Goal: Information Seeking & Learning: Understand process/instructions

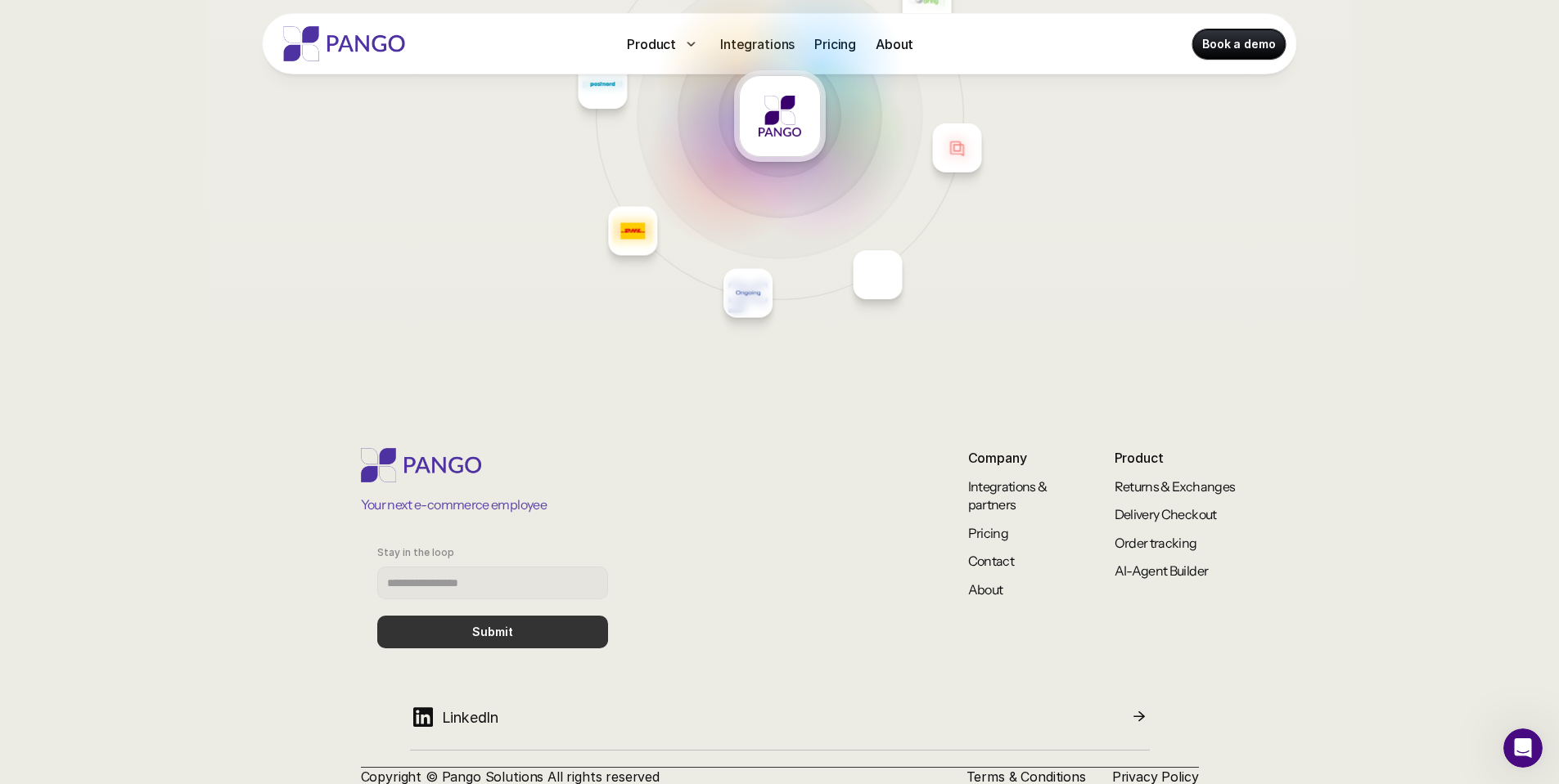
scroll to position [7096, 0]
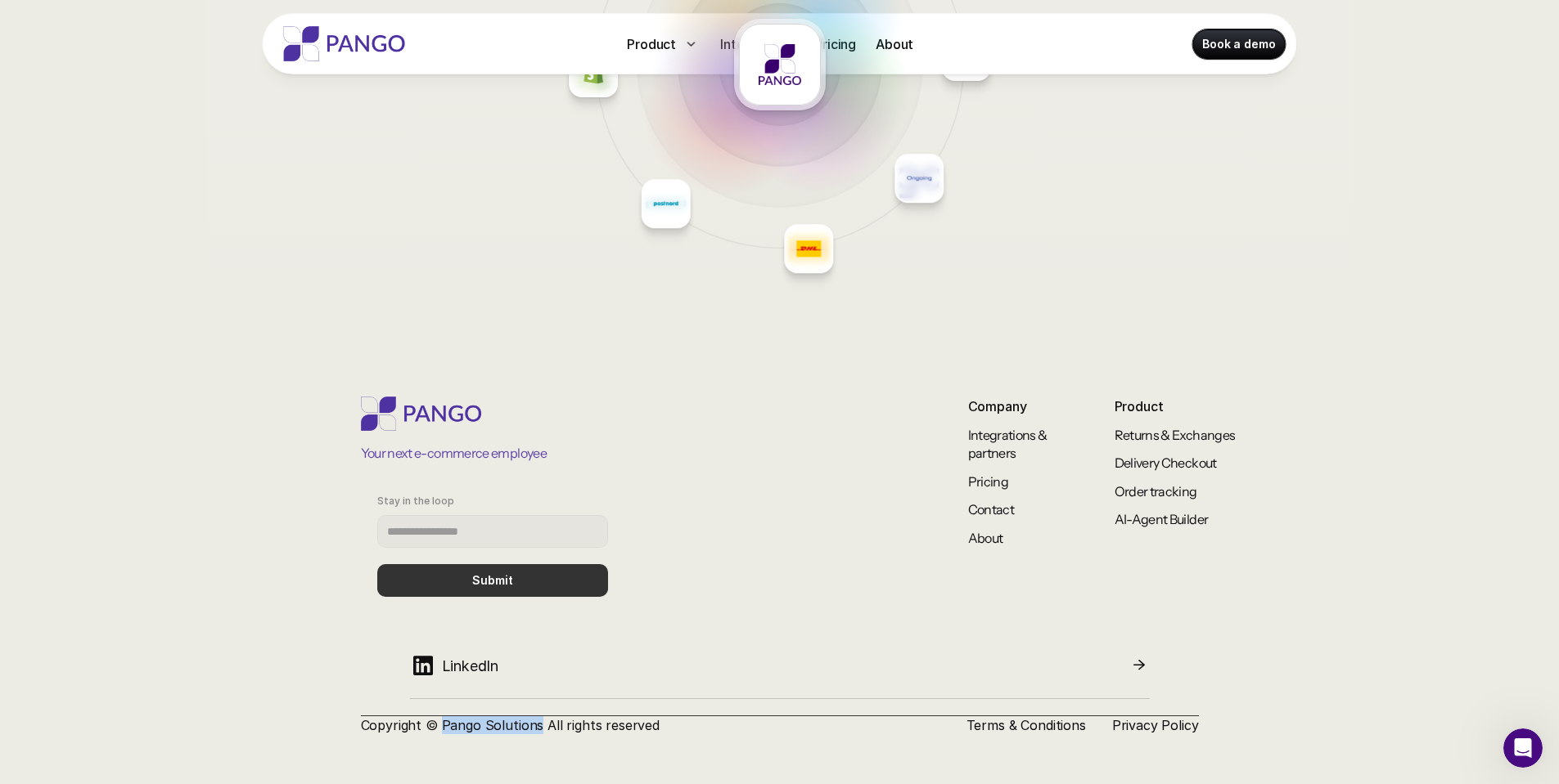
drag, startPoint x: 438, startPoint y: 724, endPoint x: 537, endPoint y: 726, distance: 99.0
click at [537, 726] on p "Copyright © Pango Solutions All rights reserved" at bounding box center [650, 725] width 580 height 18
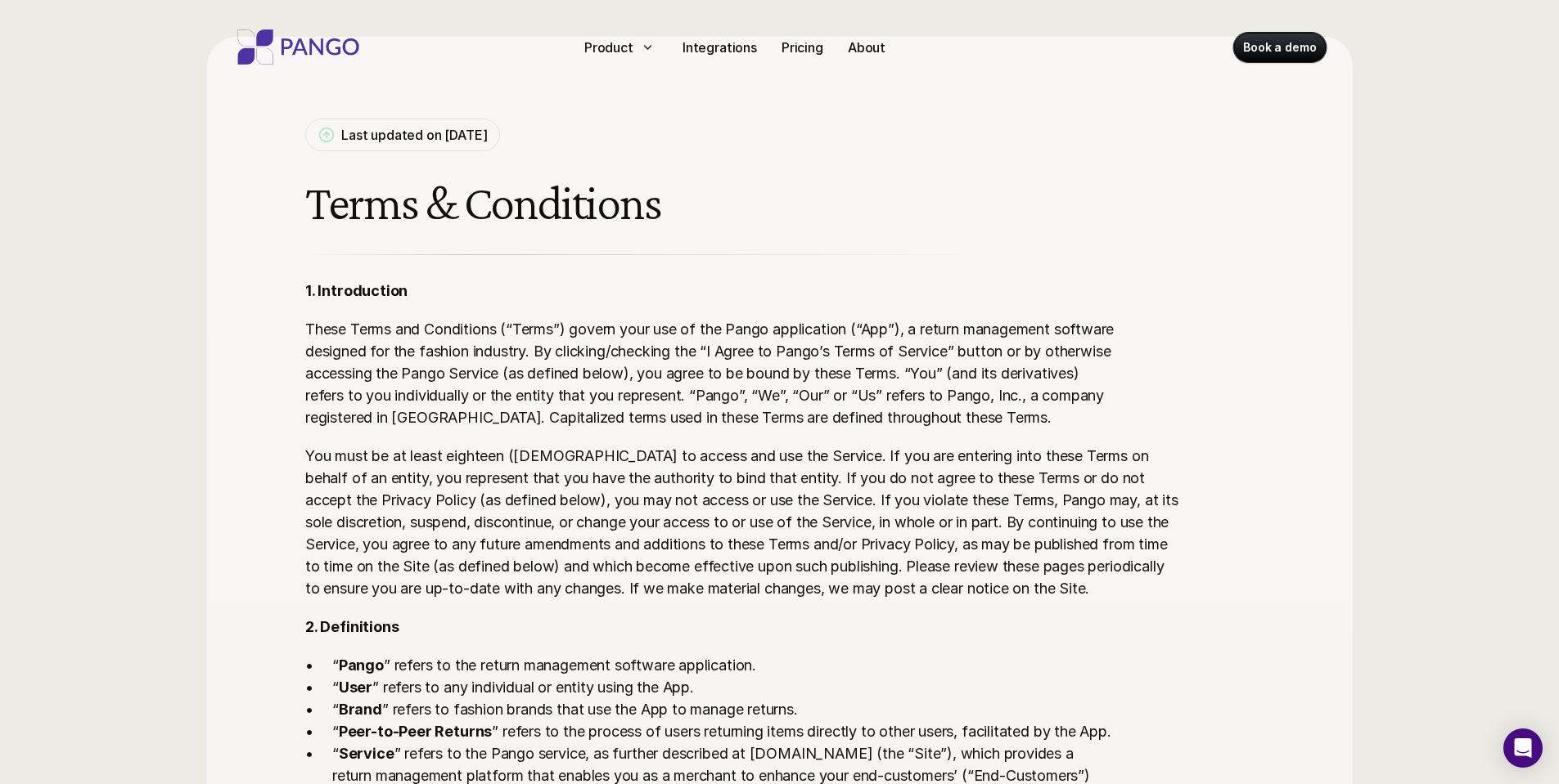
scroll to position [82, 0]
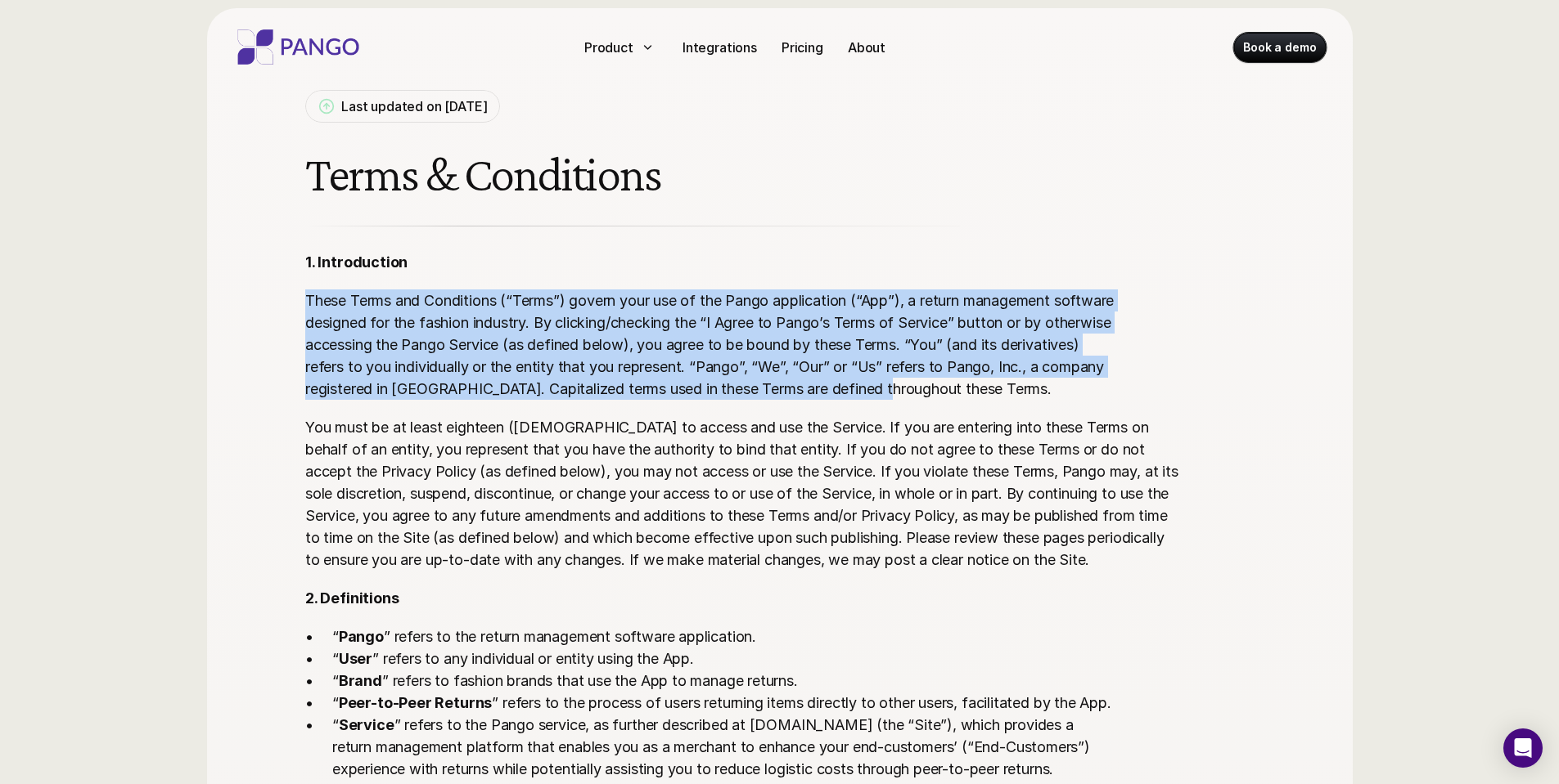
drag, startPoint x: 299, startPoint y: 299, endPoint x: 999, endPoint y: 394, distance: 706.4
click at [504, 389] on p "These Terms and Conditions (“Terms”) govern your use of the Pango application (…" at bounding box center [741, 344] width 873 height 110
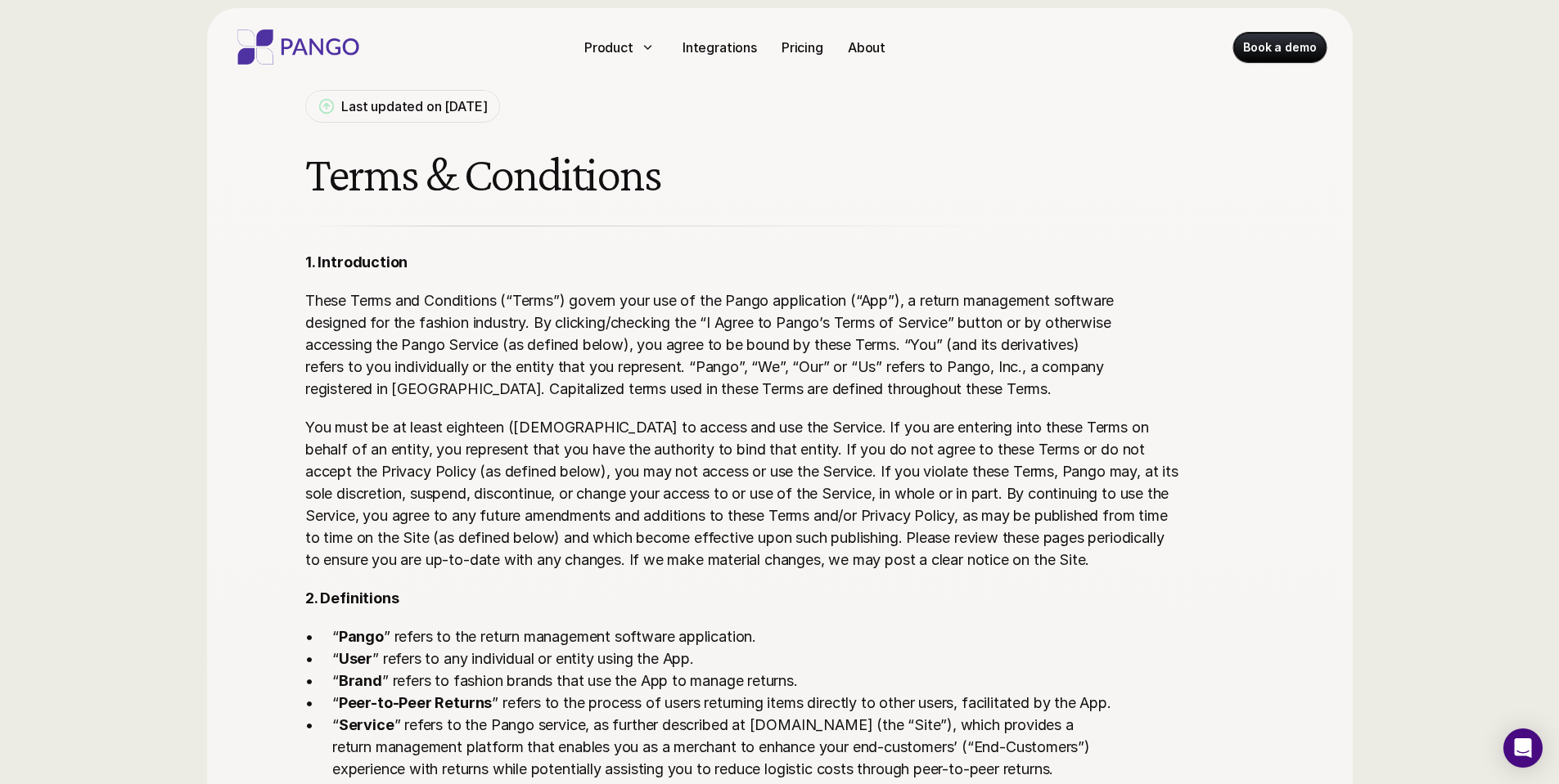
click at [1036, 365] on p "These Terms and Conditions (“Terms”) govern your use of the Pango application (…" at bounding box center [741, 344] width 873 height 110
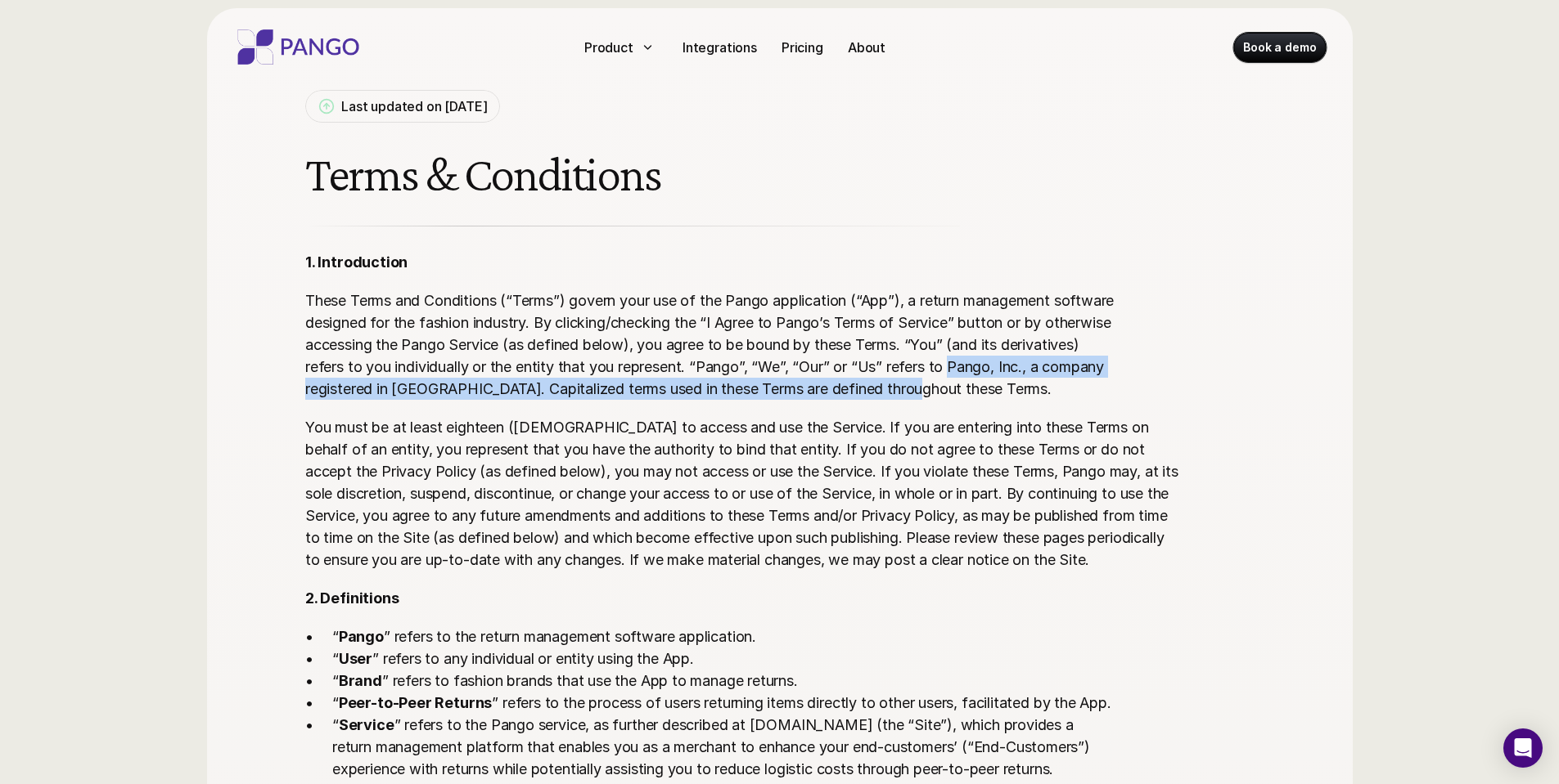
drag, startPoint x: 1036, startPoint y: 365, endPoint x: 571, endPoint y: 393, distance: 465.8
click at [1027, 399] on p "These Terms and Conditions (“Terms”) govern your use of the Pango application (…" at bounding box center [741, 344] width 873 height 110
click at [496, 393] on p "These Terms and Conditions (“Terms”) govern your use of the Pango application (…" at bounding box center [741, 344] width 873 height 110
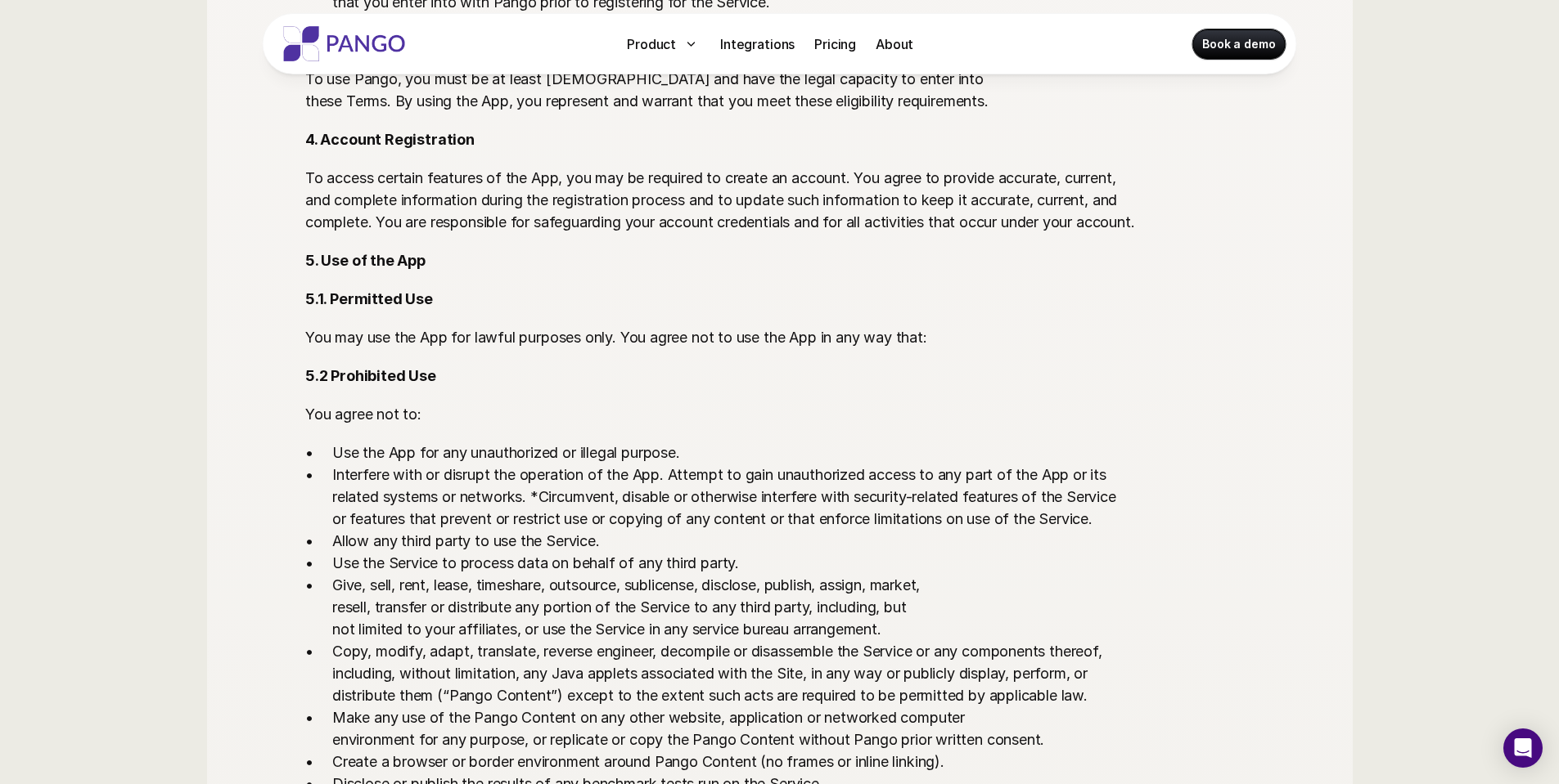
scroll to position [68, 0]
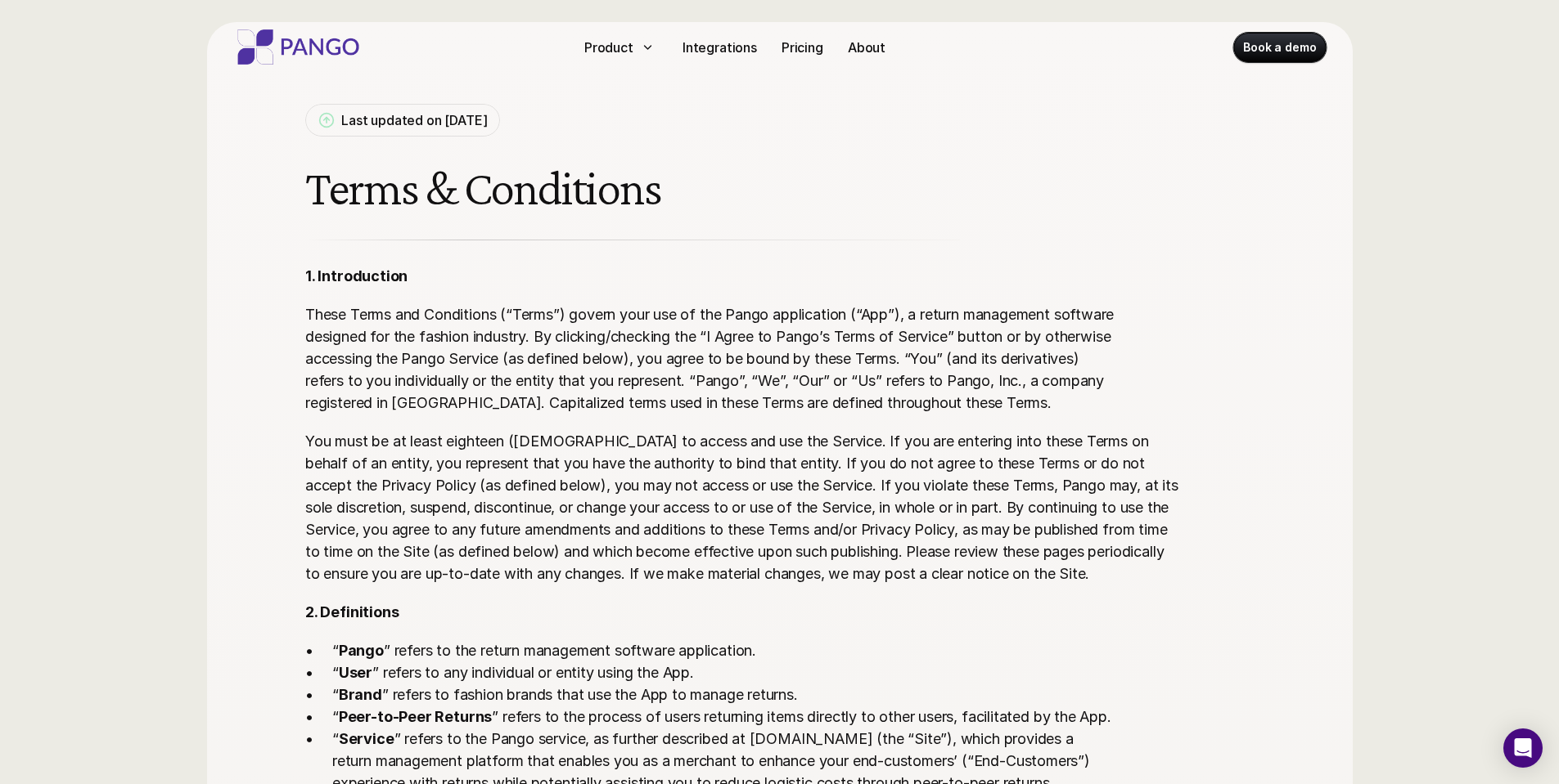
click at [1037, 380] on p "These Terms and Conditions (“Terms”) govern your use of the Pango application (…" at bounding box center [741, 358] width 873 height 110
drag, startPoint x: 1037, startPoint y: 380, endPoint x: 332, endPoint y: 409, distance: 705.6
click at [332, 409] on p "These Terms and Conditions (“Terms”) govern your use of the Pango application (…" at bounding box center [741, 358] width 873 height 110
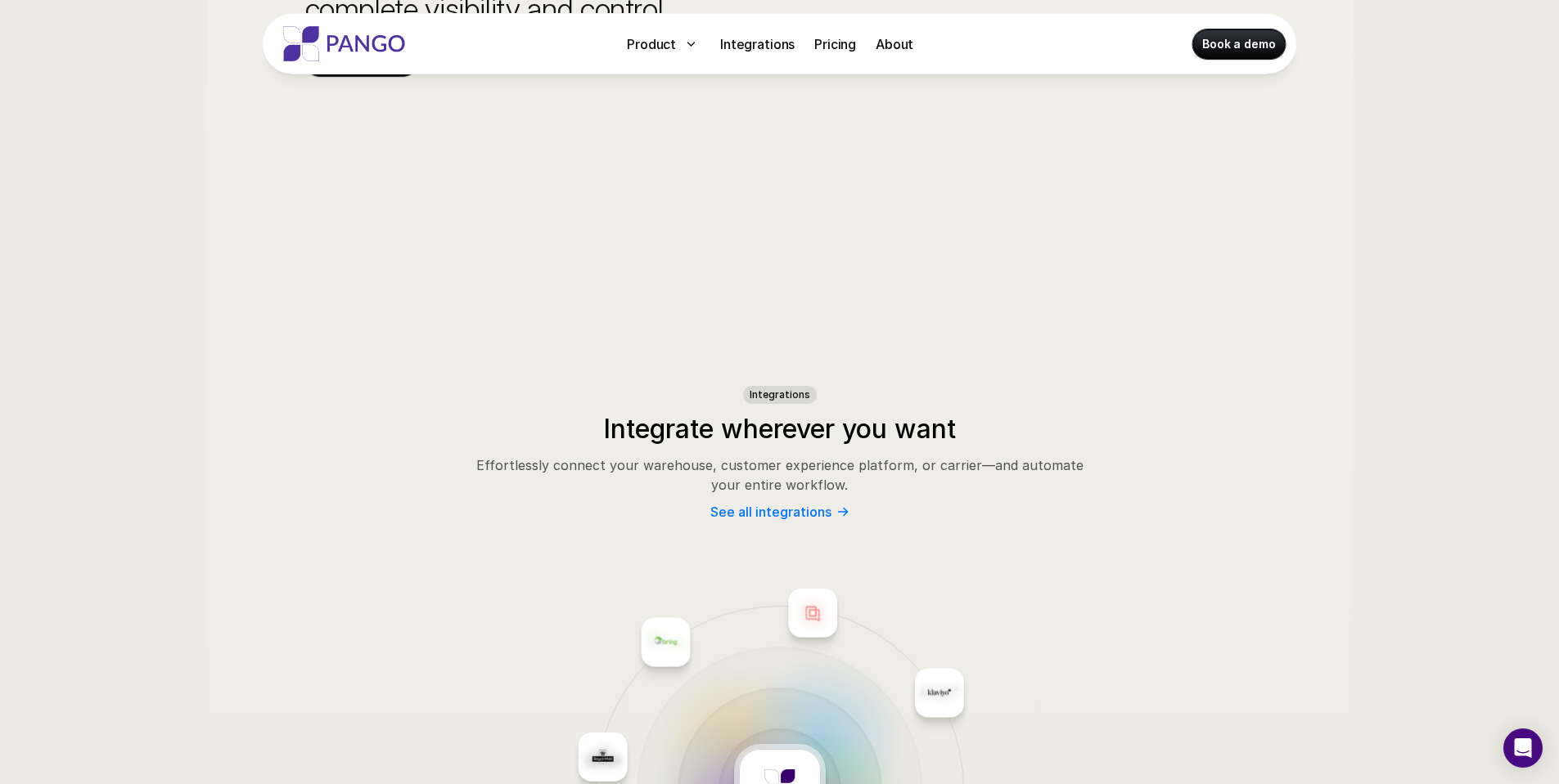
scroll to position [6115, 0]
